Goal: Navigation & Orientation: Find specific page/section

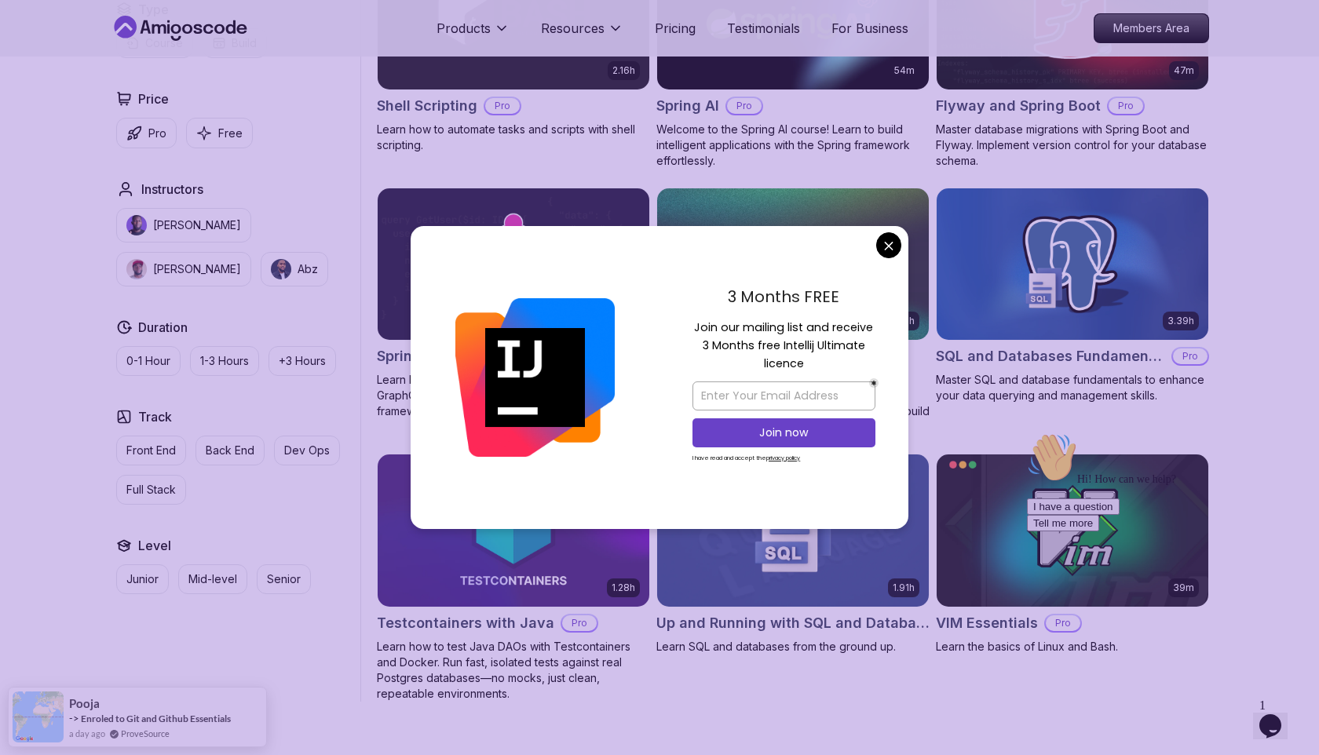
scroll to position [3803, 0]
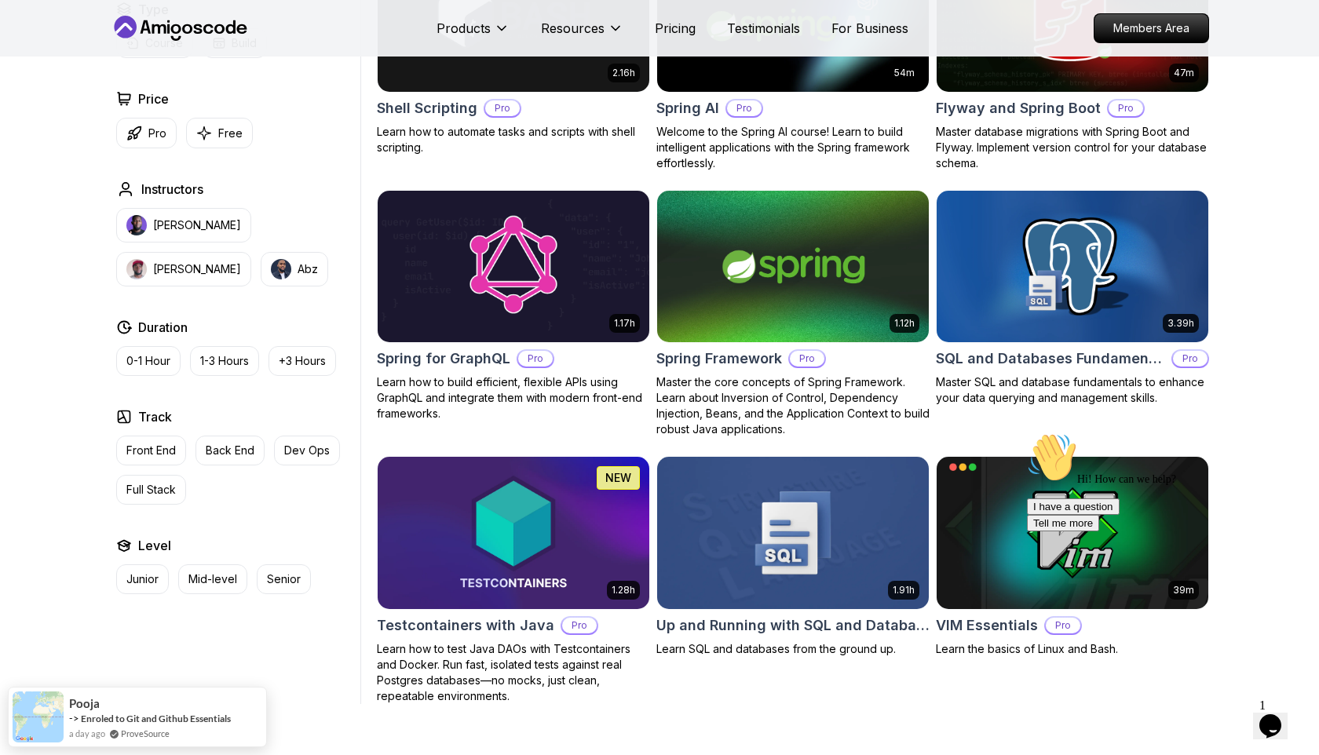
click at [895, 247] on body "Products Resources Pricing Testimonials For Business Members Area Products Reso…" at bounding box center [659, 112] width 1319 height 7830
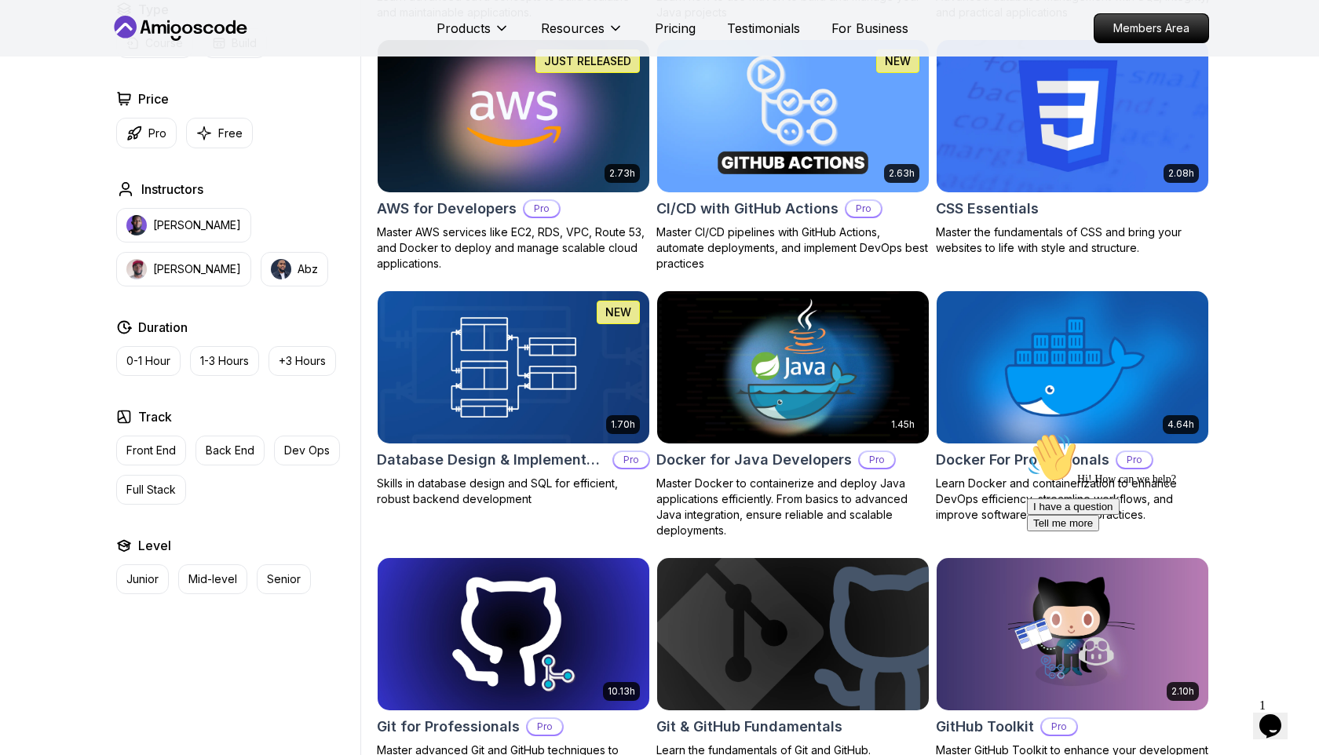
scroll to position [0, 0]
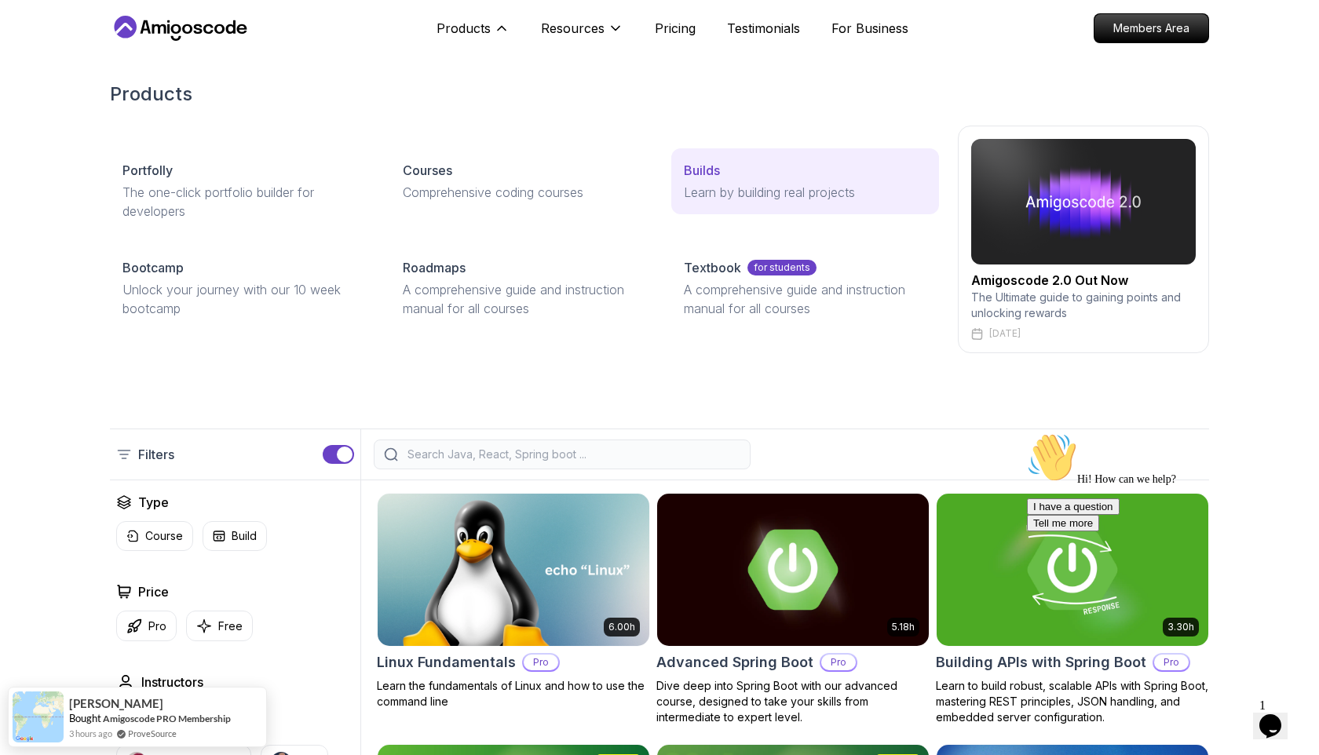
click at [722, 181] on link "Builds Learn by building real projects" at bounding box center [805, 181] width 268 height 66
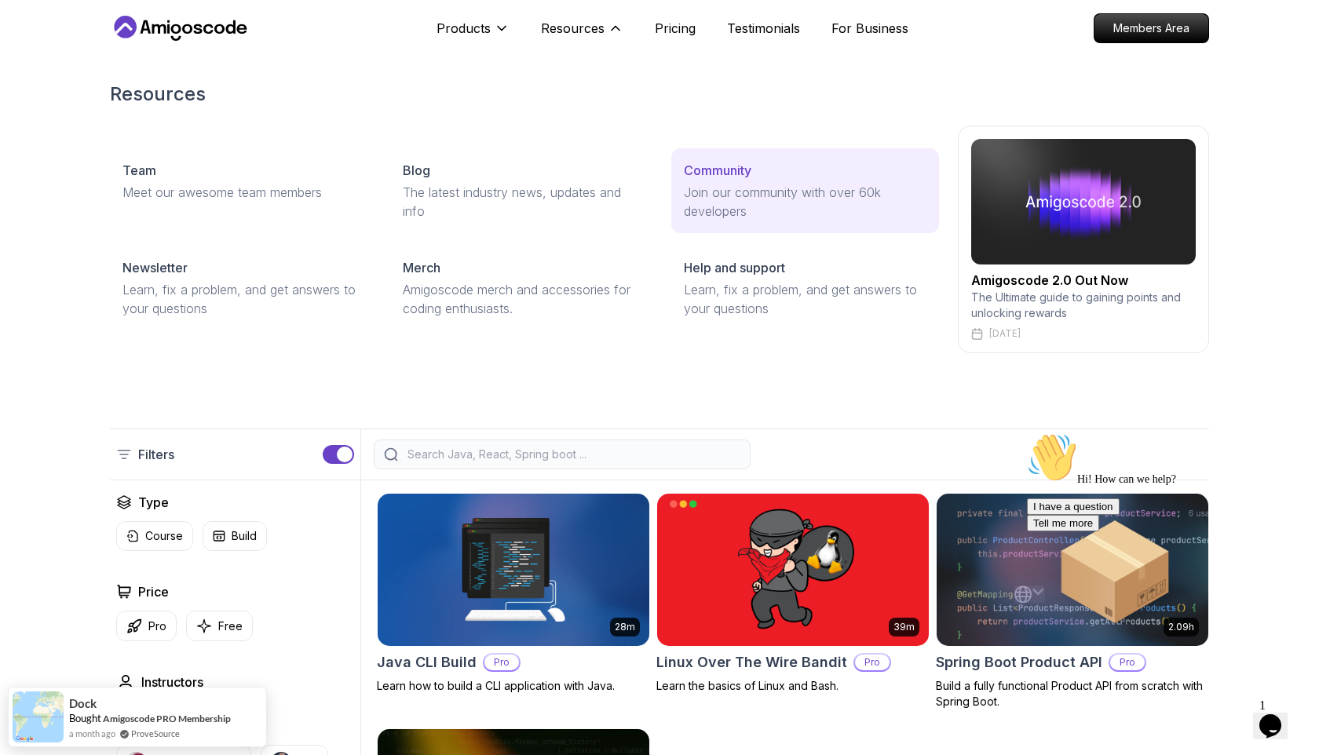
click at [762, 229] on link "Community Join our community with over 60k developers" at bounding box center [805, 190] width 268 height 85
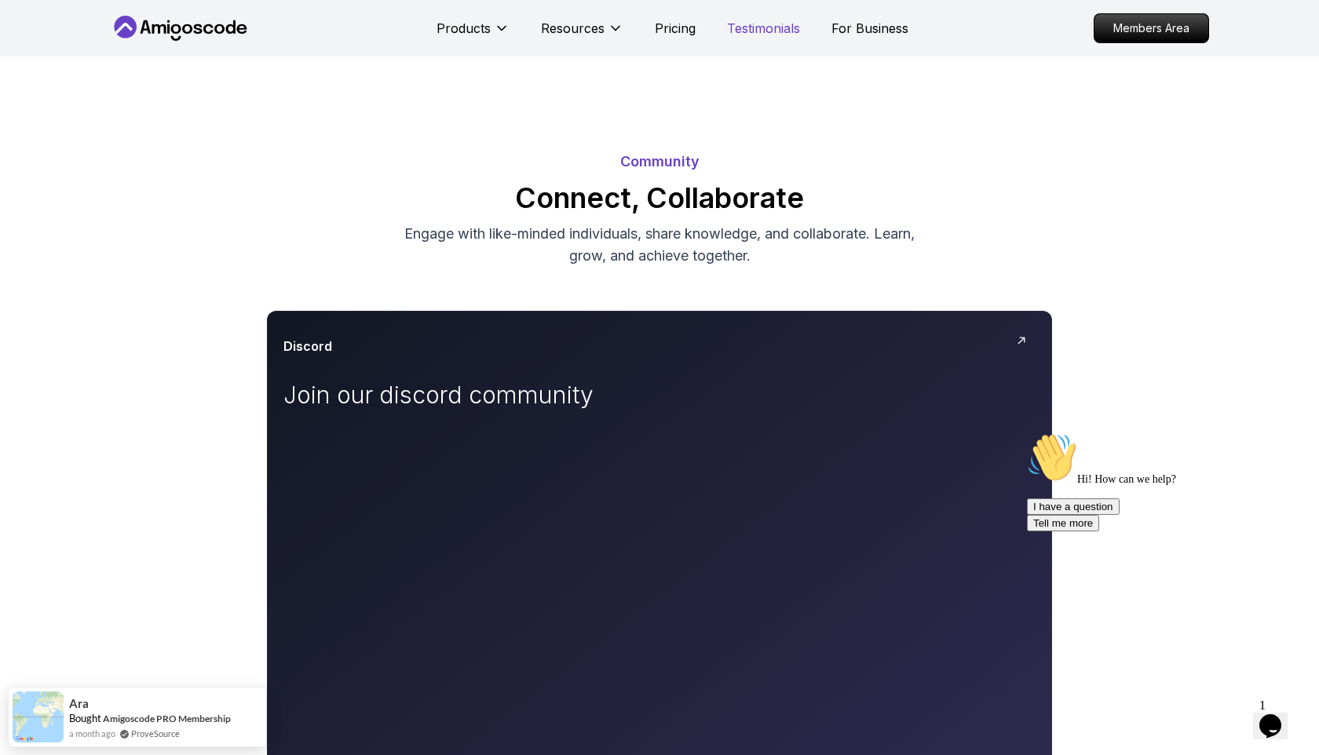
click at [744, 24] on p "Testimonials" at bounding box center [763, 28] width 73 height 19
